Goal: Task Accomplishment & Management: Complete application form

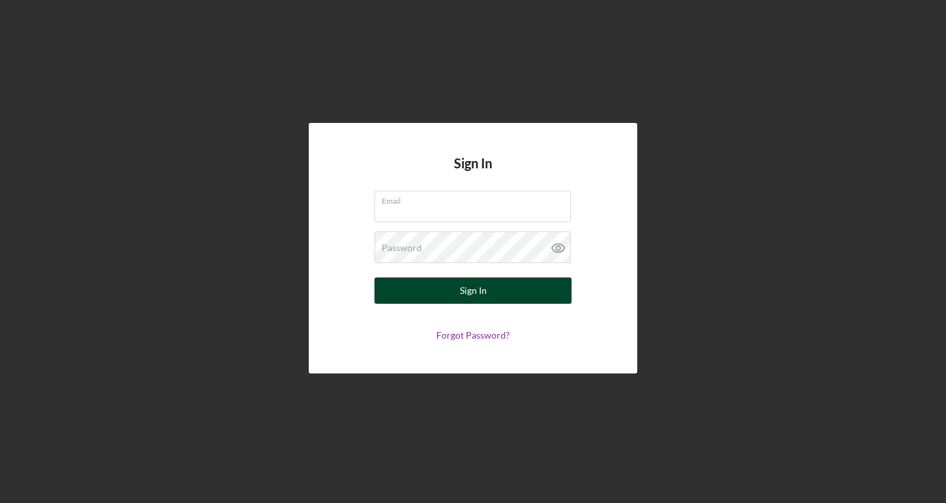
type input "[EMAIL_ADDRESS][DOMAIN_NAME]"
click at [431, 297] on button "Sign In" at bounding box center [473, 290] width 197 height 26
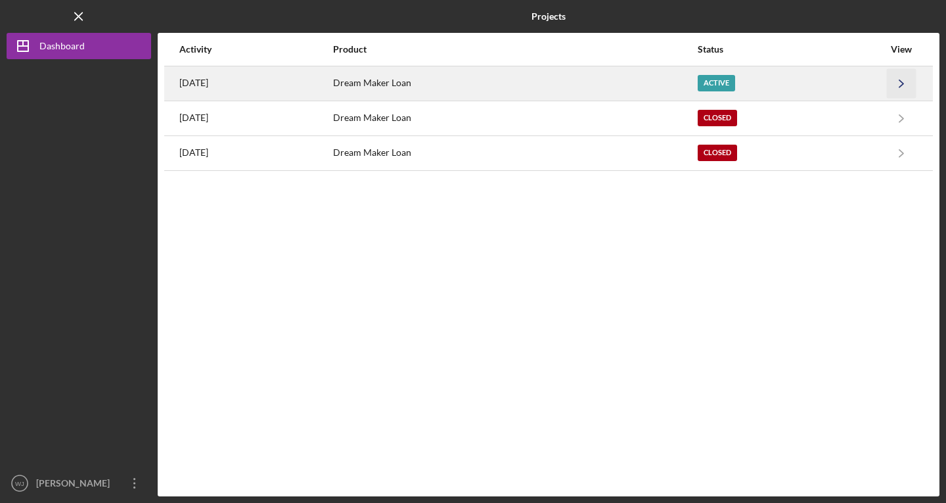
click at [908, 81] on icon "Icon/Navigate" at bounding box center [902, 83] width 30 height 30
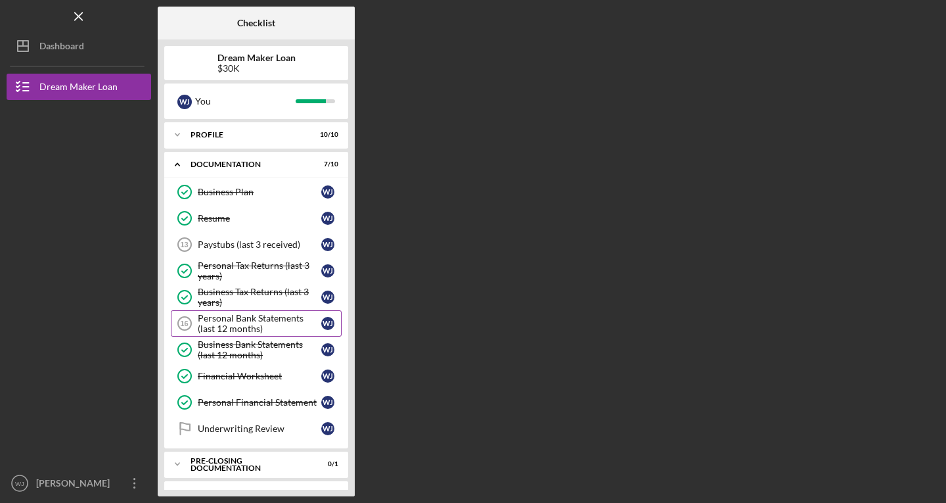
click at [243, 324] on div "Personal Bank Statements (last 12 months)" at bounding box center [260, 323] width 124 height 21
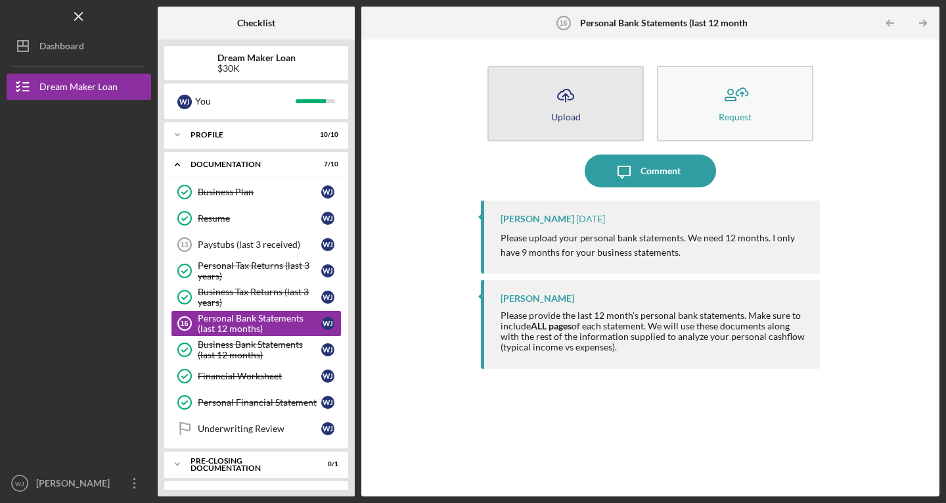
click at [555, 124] on button "Icon/Upload Upload" at bounding box center [566, 104] width 156 height 76
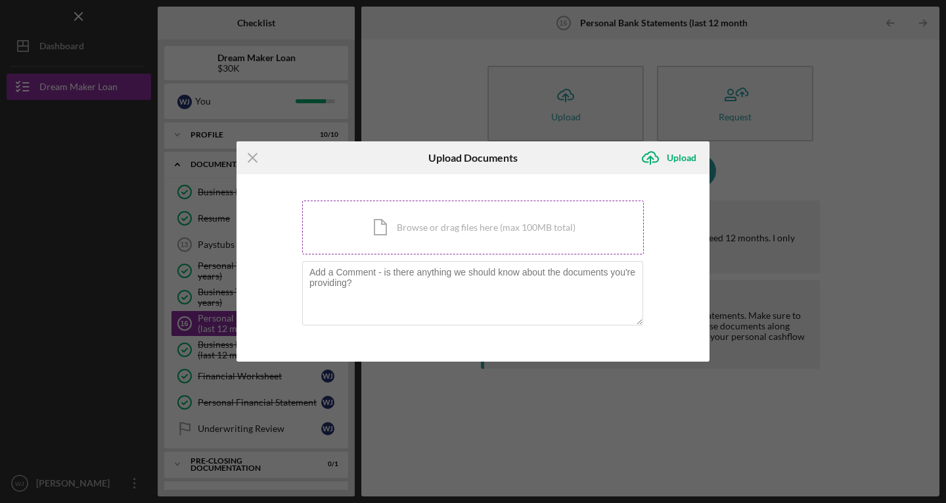
click at [467, 244] on div "Icon/Document Browse or drag files here (max 100MB total) Tap to choose files o…" at bounding box center [473, 227] width 342 height 54
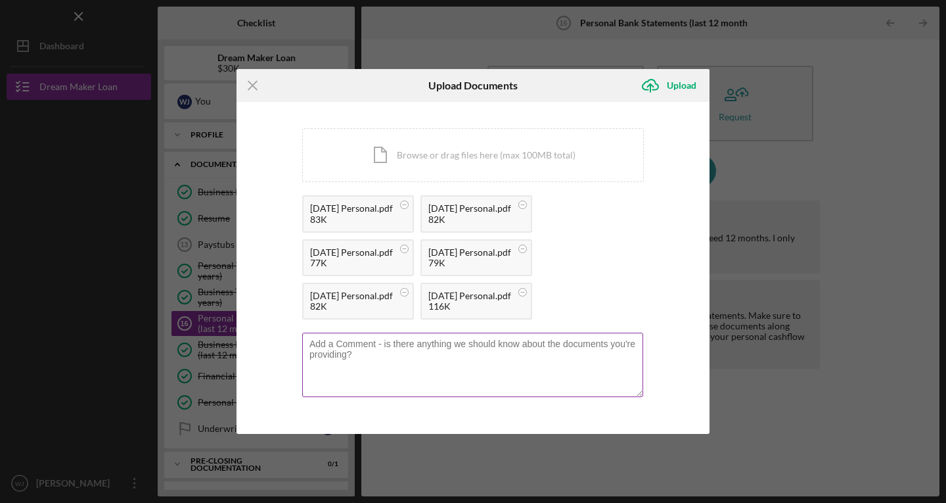
click at [388, 368] on textarea at bounding box center [472, 365] width 341 height 64
type textarea "k"
type textarea "I did not have a personal account for the 6 months prior."
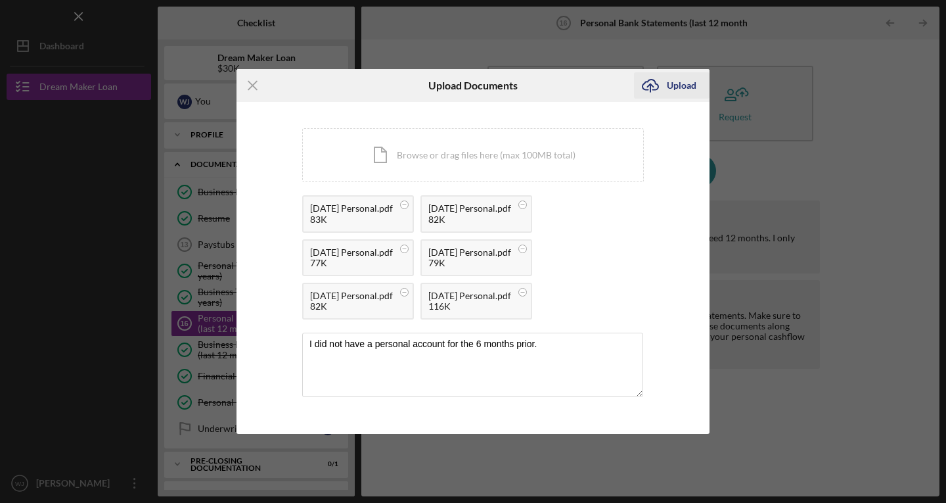
click at [666, 85] on icon "Icon/Upload" at bounding box center [650, 85] width 33 height 33
